Goal: Transaction & Acquisition: Book appointment/travel/reservation

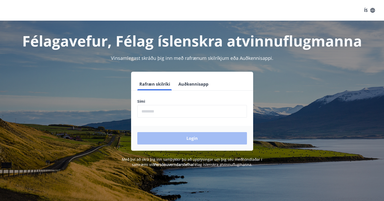
click at [209, 117] on input "phone" at bounding box center [192, 111] width 110 height 13
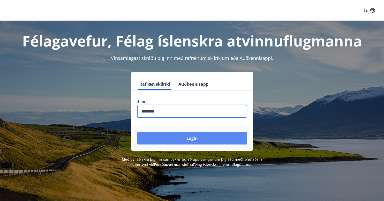
type input "********"
click at [191, 140] on button "Login" at bounding box center [192, 138] width 110 height 12
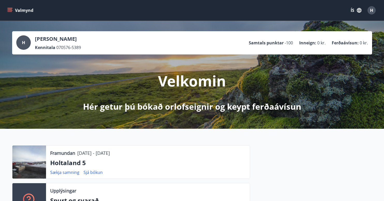
click at [9, 10] on icon "menu" at bounding box center [9, 9] width 5 height 1
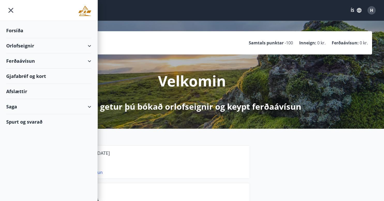
click at [28, 44] on div "Orlofseignir" at bounding box center [48, 45] width 85 height 15
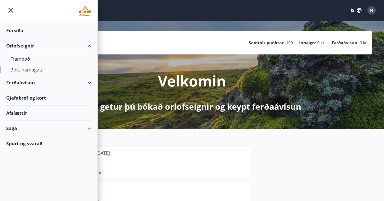
click at [27, 70] on div "Bókunardagatal" at bounding box center [48, 69] width 77 height 11
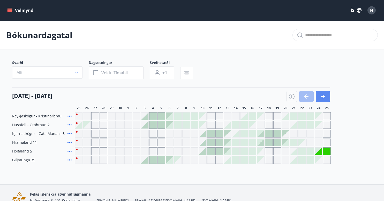
click at [325, 94] on icon "button" at bounding box center [323, 97] width 6 height 6
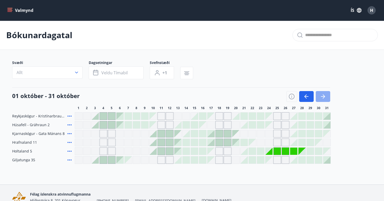
click at [325, 94] on icon "button" at bounding box center [323, 97] width 6 height 6
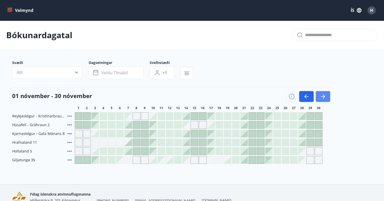
click at [325, 94] on icon "button" at bounding box center [323, 97] width 6 height 6
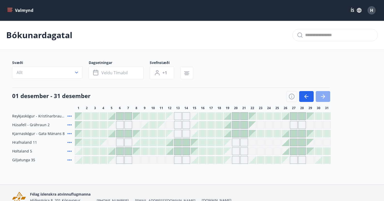
click at [325, 94] on icon "button" at bounding box center [323, 97] width 6 height 6
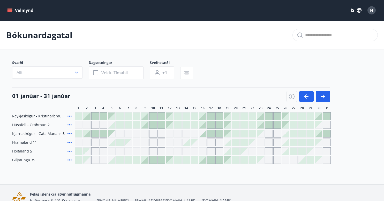
click at [358, 99] on div "[DATE] - [DATE] 1 2 3 4 5 6 7 8 9 10 11 12 13 14 15 16 17 18 19 20 21 22 23 24 …" at bounding box center [192, 99] width 360 height 23
click at [196, 160] on div at bounding box center [194, 160] width 7 height 7
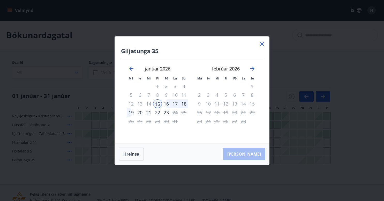
click at [263, 44] on icon at bounding box center [262, 44] width 6 height 6
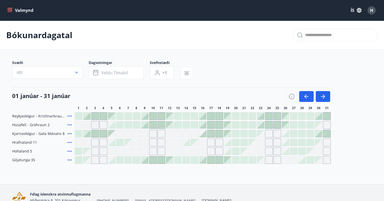
click at [206, 162] on div at bounding box center [202, 160] width 7 height 7
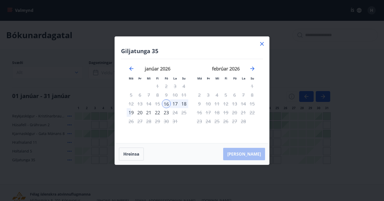
click at [159, 103] on div "15" at bounding box center [157, 103] width 9 height 9
drag, startPoint x: 165, startPoint y: 104, endPoint x: 156, endPoint y: 104, distance: 8.8
click at [156, 104] on tr "12 13 14 15 16 17 18" at bounding box center [157, 103] width 61 height 9
click at [139, 156] on button "Hreinsa" at bounding box center [131, 154] width 25 height 13
click at [135, 153] on button "Hreinsa" at bounding box center [131, 154] width 25 height 13
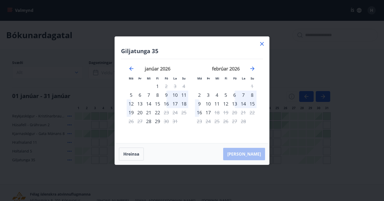
click at [263, 42] on icon at bounding box center [262, 44] width 6 height 6
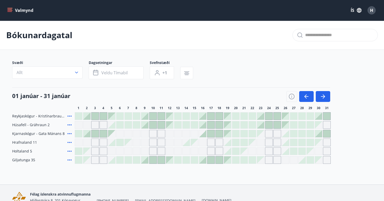
click at [193, 159] on div at bounding box center [194, 160] width 7 height 7
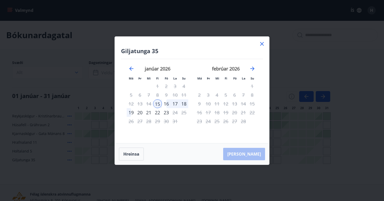
click at [140, 113] on div "20" at bounding box center [139, 112] width 9 height 9
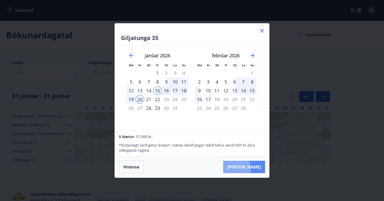
click at [249, 169] on button "[PERSON_NAME]" at bounding box center [244, 167] width 42 height 12
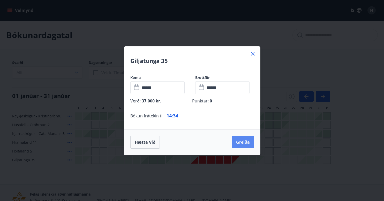
click at [240, 144] on button "Greiða" at bounding box center [243, 142] width 22 height 12
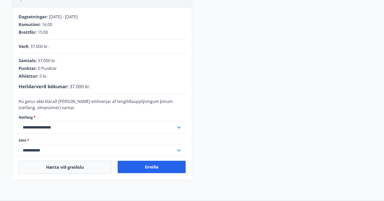
scroll to position [99, 0]
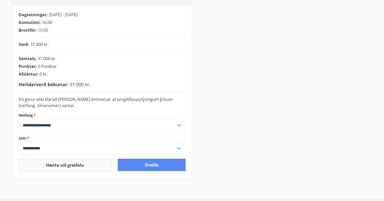
click at [153, 166] on button "Greiða" at bounding box center [152, 165] width 68 height 12
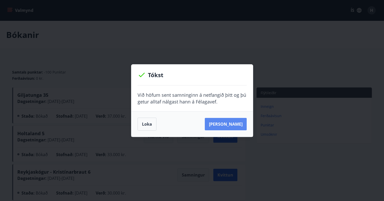
click at [233, 125] on button "Sjá samning" at bounding box center [226, 124] width 42 height 12
click at [147, 127] on button "Loka" at bounding box center [146, 124] width 19 height 13
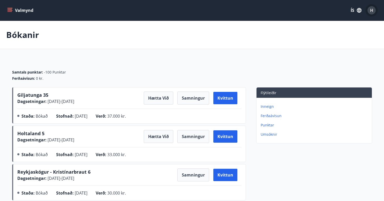
click at [375, 11] on button "H" at bounding box center [371, 10] width 12 height 12
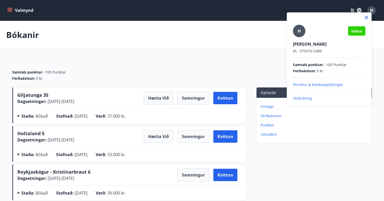
click at [174, 29] on div at bounding box center [192, 100] width 384 height 201
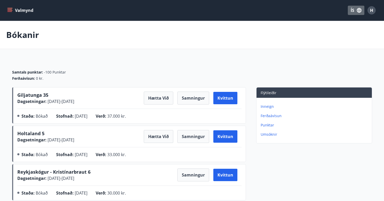
click at [360, 11] on icon "button" at bounding box center [359, 10] width 5 height 5
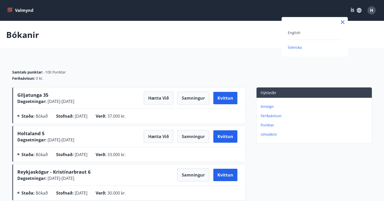
click at [301, 46] on span "Íslenska" at bounding box center [295, 47] width 14 height 5
click at [11, 10] on icon "menu" at bounding box center [9, 10] width 5 height 5
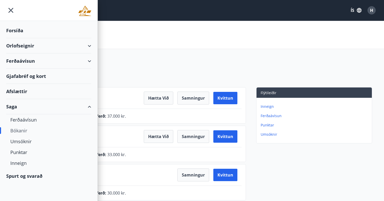
click at [16, 29] on div "Forsíða" at bounding box center [48, 30] width 85 height 15
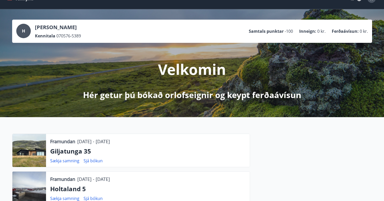
click at [3, 141] on div "Framundan 15.01.2026 - 20.01.2026 Giljatunga 35 Sækja samning Sjá bókun Framund…" at bounding box center [192, 186] width 384 height 138
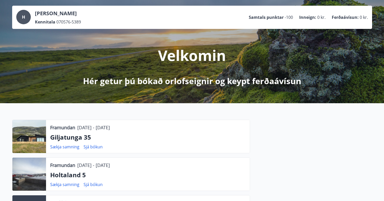
scroll to position [28, 0]
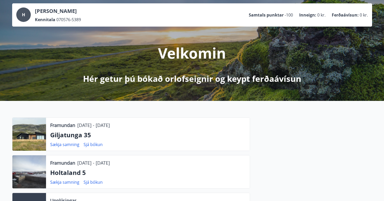
click at [21, 137] on div at bounding box center [29, 134] width 34 height 33
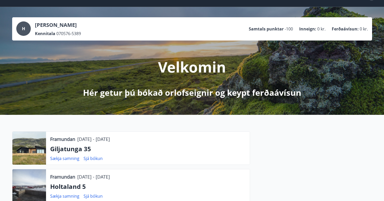
scroll to position [0, 0]
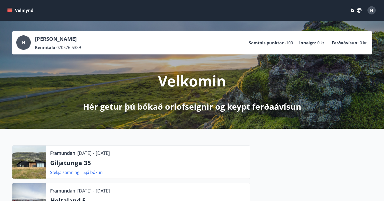
click at [11, 11] on icon "menu" at bounding box center [9, 11] width 5 height 1
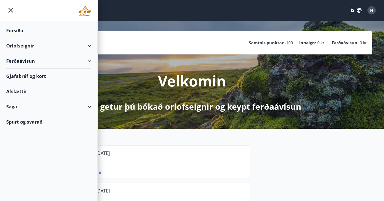
click at [91, 45] on div "Orlofseignir" at bounding box center [48, 45] width 85 height 15
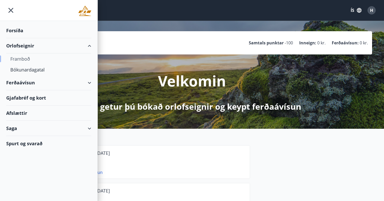
click at [30, 60] on div "Framboð" at bounding box center [48, 58] width 77 height 11
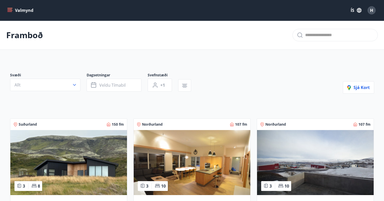
click at [67, 163] on img at bounding box center [68, 162] width 117 height 65
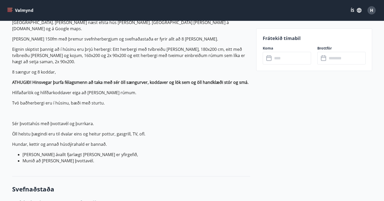
scroll to position [7, 0]
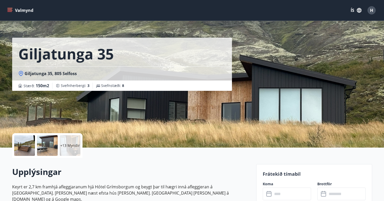
click at [31, 150] on div at bounding box center [24, 145] width 21 height 21
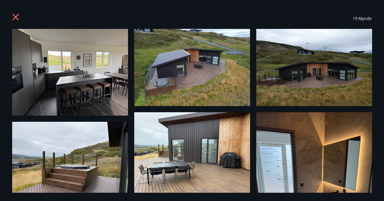
click at [296, 82] on img at bounding box center [314, 67] width 116 height 77
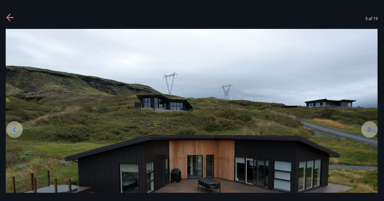
drag, startPoint x: 313, startPoint y: 107, endPoint x: 302, endPoint y: 72, distance: 36.6
click at [302, 72] on img at bounding box center [192, 153] width 372 height 248
click at [378, 93] on div at bounding box center [191, 153] width 384 height 248
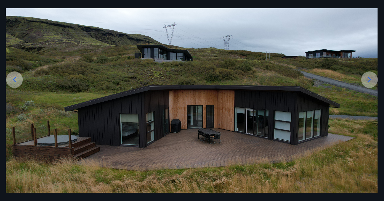
scroll to position [67, 0]
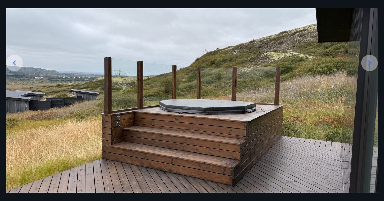
click at [365, 67] on div at bounding box center [369, 63] width 17 height 17
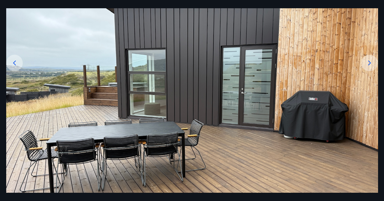
click at [368, 63] on icon at bounding box center [369, 63] width 8 height 8
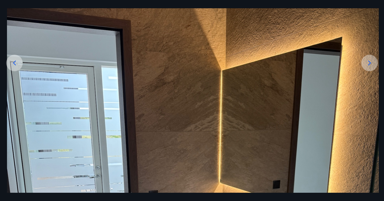
click at [370, 62] on icon at bounding box center [369, 63] width 8 height 8
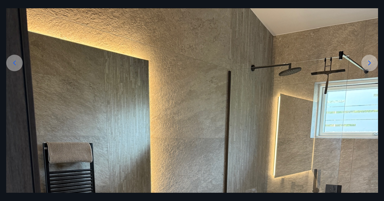
click at [370, 62] on icon at bounding box center [369, 63] width 8 height 8
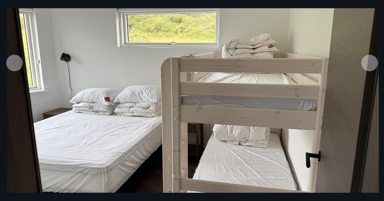
click at [369, 64] on icon at bounding box center [369, 63] width 8 height 8
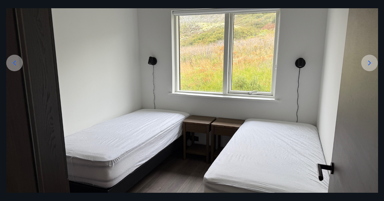
click at [369, 64] on icon at bounding box center [369, 63] width 8 height 8
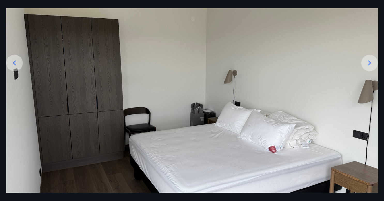
click at [369, 64] on icon at bounding box center [369, 63] width 8 height 8
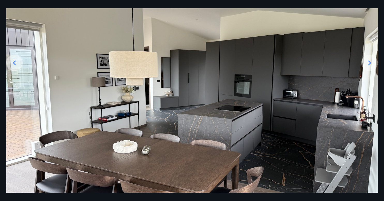
click at [369, 64] on icon at bounding box center [369, 63] width 8 height 8
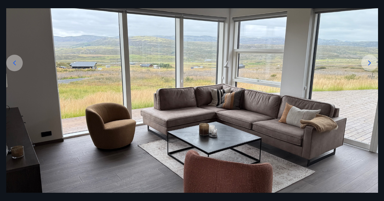
click at [370, 64] on icon at bounding box center [369, 63] width 8 height 8
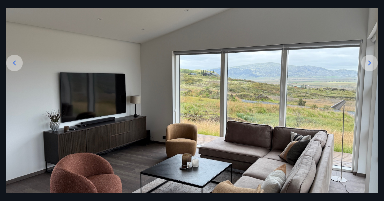
click at [370, 64] on icon at bounding box center [369, 63] width 8 height 8
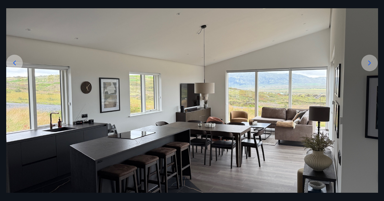
click at [370, 64] on icon at bounding box center [369, 63] width 8 height 8
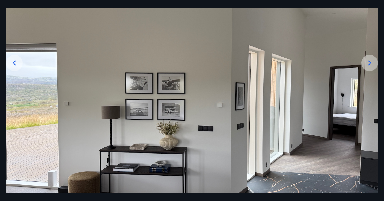
click at [370, 64] on icon at bounding box center [369, 63] width 8 height 8
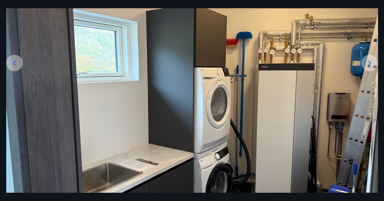
click at [370, 64] on icon at bounding box center [369, 63] width 8 height 8
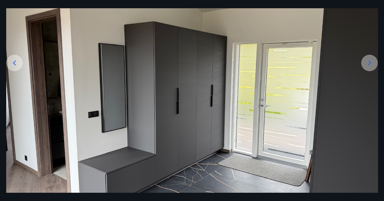
click at [370, 64] on icon at bounding box center [369, 63] width 8 height 8
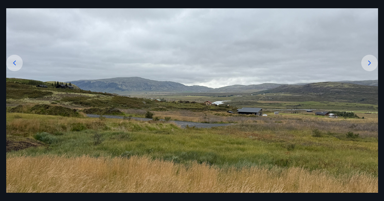
click at [368, 61] on icon at bounding box center [369, 63] width 8 height 8
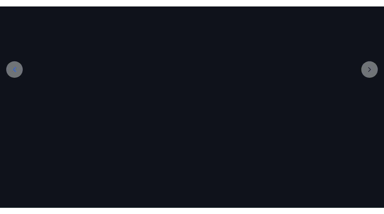
scroll to position [31, 0]
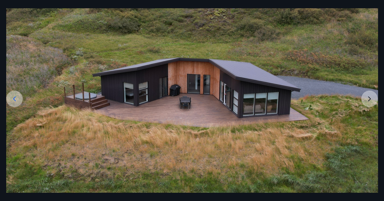
click at [371, 99] on img at bounding box center [192, 95] width 372 height 195
click at [16, 96] on icon at bounding box center [14, 99] width 8 height 8
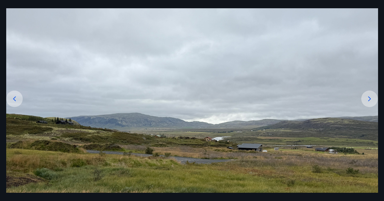
click at [16, 96] on icon at bounding box center [14, 99] width 8 height 8
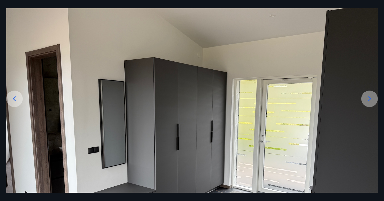
click at [16, 96] on icon at bounding box center [14, 99] width 8 height 8
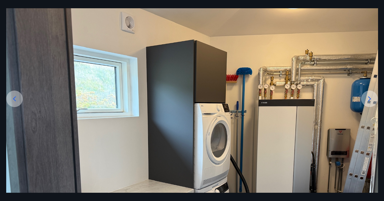
click at [16, 96] on icon at bounding box center [14, 99] width 8 height 8
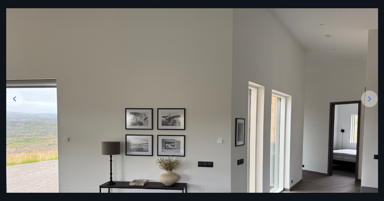
click at [16, 96] on icon at bounding box center [14, 99] width 8 height 8
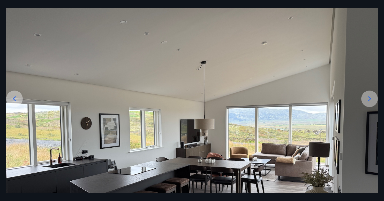
click at [16, 96] on icon at bounding box center [14, 99] width 8 height 8
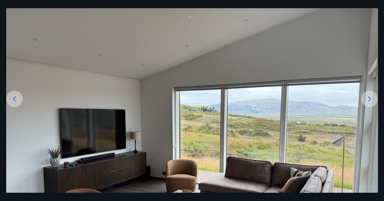
click at [16, 96] on icon at bounding box center [14, 99] width 8 height 8
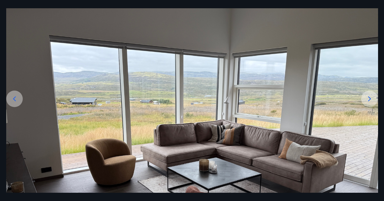
click at [16, 96] on icon at bounding box center [14, 99] width 8 height 8
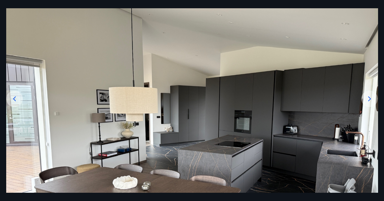
click at [16, 96] on icon at bounding box center [14, 99] width 8 height 8
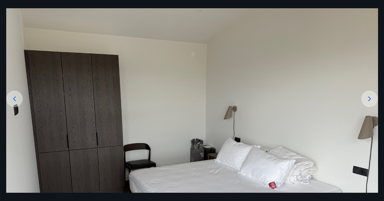
click at [16, 96] on icon at bounding box center [14, 99] width 8 height 8
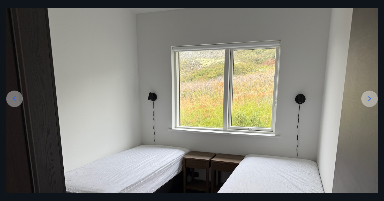
click at [16, 96] on icon at bounding box center [14, 99] width 8 height 8
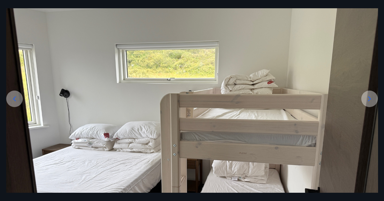
click at [16, 96] on icon at bounding box center [14, 99] width 8 height 8
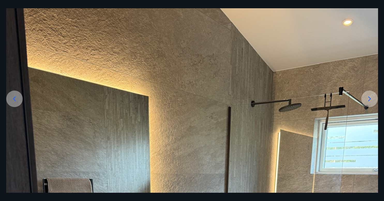
click at [16, 96] on icon at bounding box center [14, 99] width 8 height 8
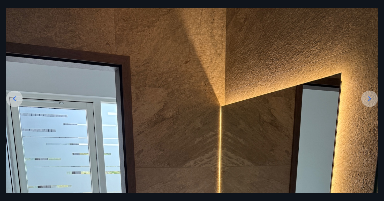
click at [16, 96] on icon at bounding box center [14, 99] width 8 height 8
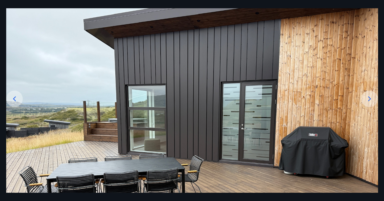
click at [16, 96] on icon at bounding box center [14, 99] width 8 height 8
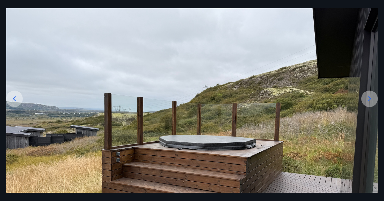
click at [16, 96] on icon at bounding box center [14, 99] width 8 height 8
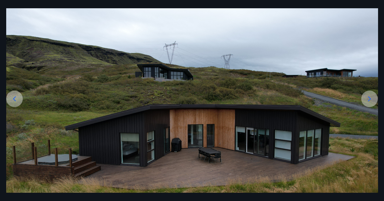
click at [16, 96] on icon at bounding box center [14, 99] width 8 height 8
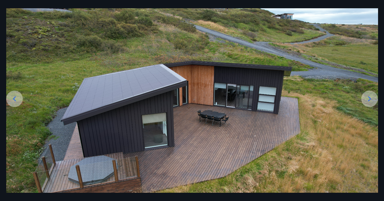
click at [16, 96] on icon at bounding box center [14, 99] width 8 height 8
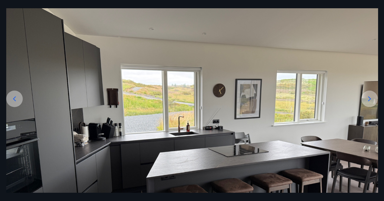
click at [16, 96] on icon at bounding box center [14, 99] width 8 height 8
